Goal: Information Seeking & Learning: Compare options

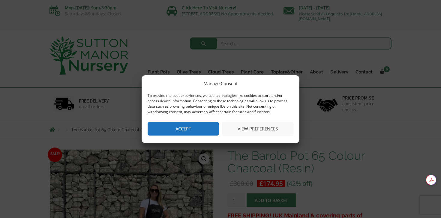
click at [196, 130] on button "Accept" at bounding box center [183, 129] width 71 height 14
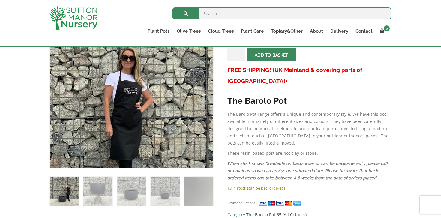
scroll to position [136, 0]
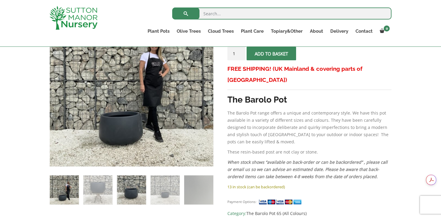
click at [132, 191] on img at bounding box center [131, 190] width 29 height 29
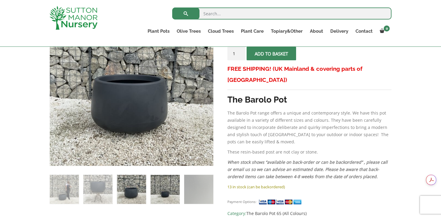
click at [158, 191] on img at bounding box center [165, 189] width 29 height 29
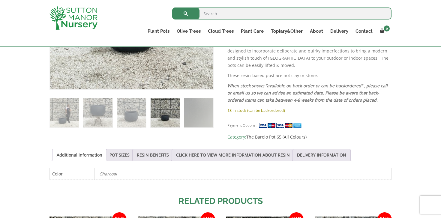
scroll to position [214, 0]
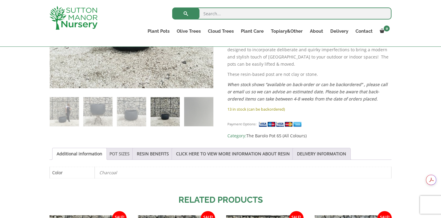
click at [122, 148] on link "POT SIZES" at bounding box center [120, 153] width 20 height 11
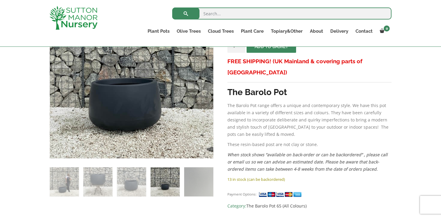
scroll to position [0, 0]
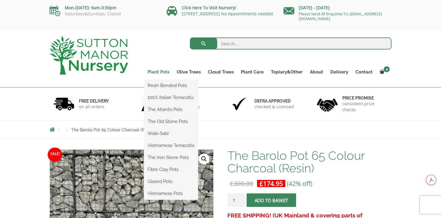
click at [158, 72] on link "Plant Pots" at bounding box center [158, 72] width 29 height 8
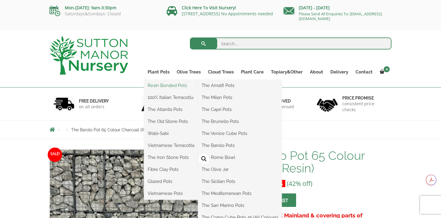
click at [167, 88] on link "Resin Bonded Pots" at bounding box center [171, 85] width 54 height 9
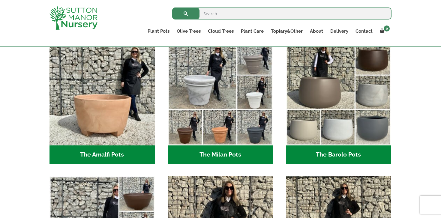
scroll to position [173, 0]
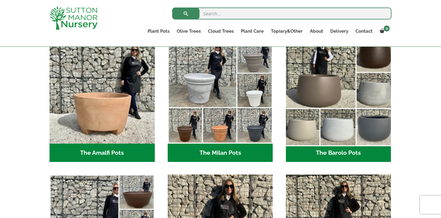
click at [325, 106] on img "Visit product category The Barolo Pots" at bounding box center [338, 91] width 110 height 110
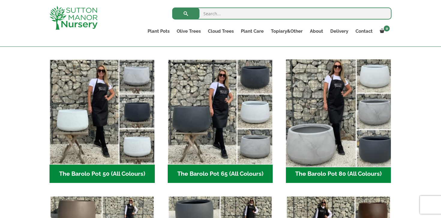
scroll to position [139, 0]
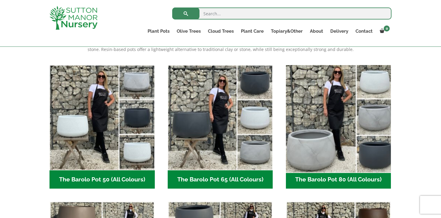
click at [344, 106] on img "Visit product category The Barolo Pot 80 (All Colours)" at bounding box center [338, 117] width 110 height 110
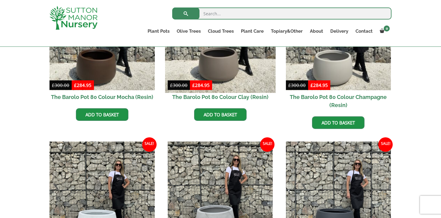
scroll to position [214, 0]
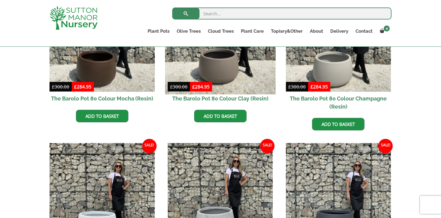
click at [215, 75] on img at bounding box center [220, 39] width 110 height 110
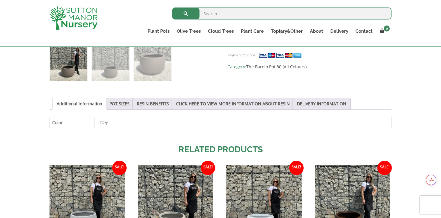
scroll to position [261, 0]
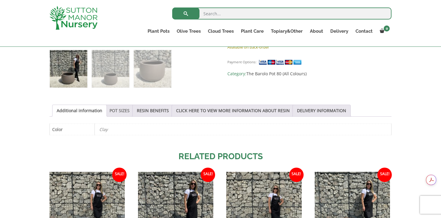
click at [117, 110] on link "POT SIZES" at bounding box center [120, 110] width 20 height 11
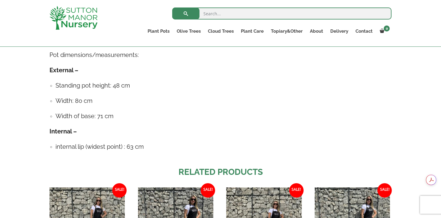
scroll to position [356, 0]
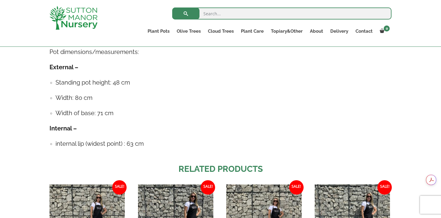
drag, startPoint x: 77, startPoint y: 98, endPoint x: 103, endPoint y: 100, distance: 26.8
click at [104, 100] on h4 "Width: 80 cm" at bounding box center [224, 97] width 336 height 9
drag, startPoint x: 99, startPoint y: 113, endPoint x: 119, endPoint y: 113, distance: 20.1
click at [119, 113] on h4 "Width of base: 71 cm" at bounding box center [224, 113] width 336 height 9
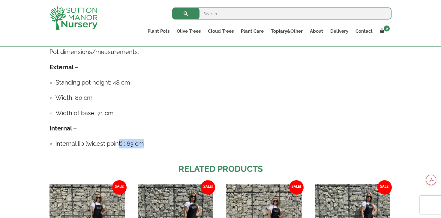
drag, startPoint x: 118, startPoint y: 142, endPoint x: 146, endPoint y: 142, distance: 28.2
click at [146, 142] on h4 "internal lip (widest point) : 63 cm" at bounding box center [224, 143] width 336 height 9
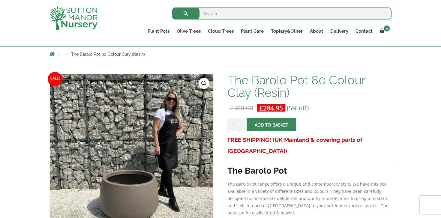
scroll to position [66, 0]
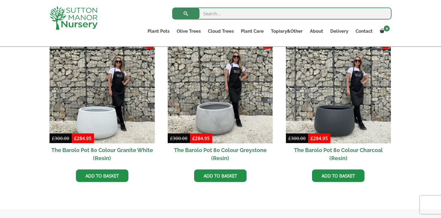
scroll to position [321, 0]
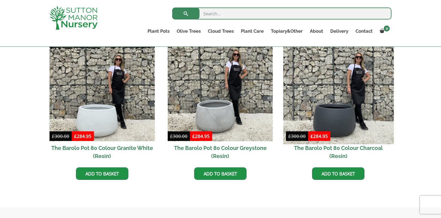
click at [312, 109] on img at bounding box center [338, 89] width 110 height 110
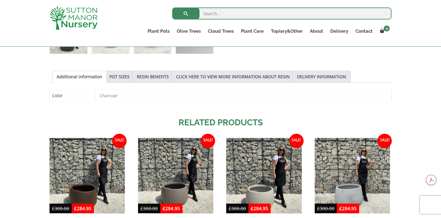
scroll to position [274, 0]
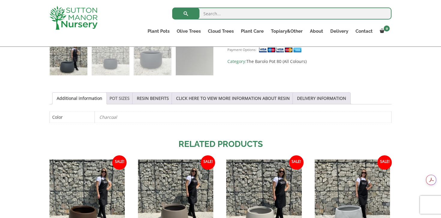
click at [119, 95] on link "POT SIZES" at bounding box center [120, 98] width 20 height 11
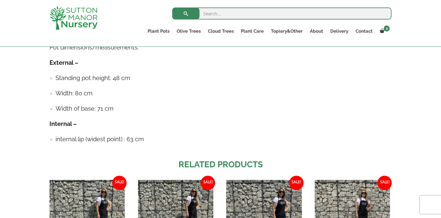
scroll to position [362, 0]
